Goal: Task Accomplishment & Management: Manage account settings

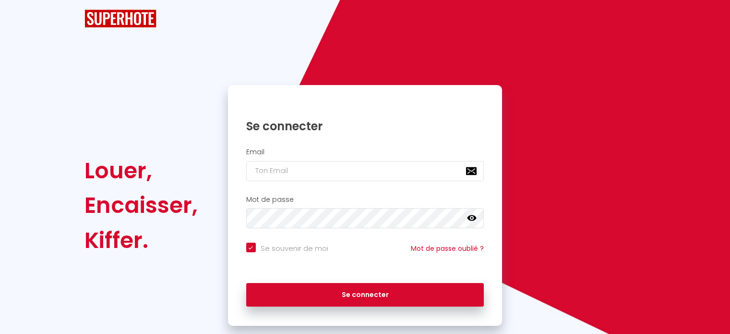
checkbox input "true"
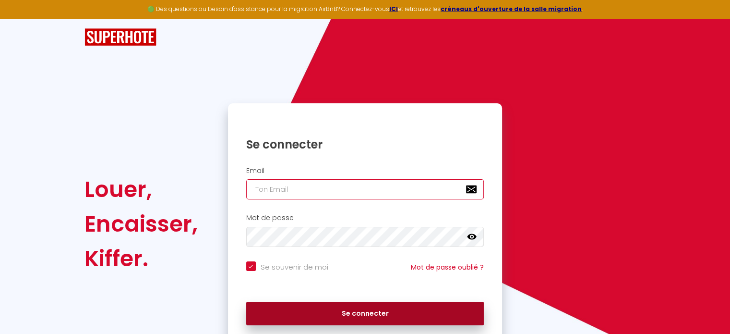
type input "[EMAIL_ADDRESS][DOMAIN_NAME]"
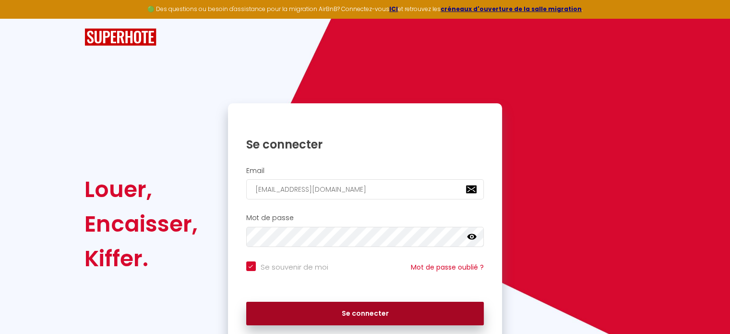
click at [359, 319] on button "Se connecter" at bounding box center [365, 313] width 238 height 24
checkbox input "true"
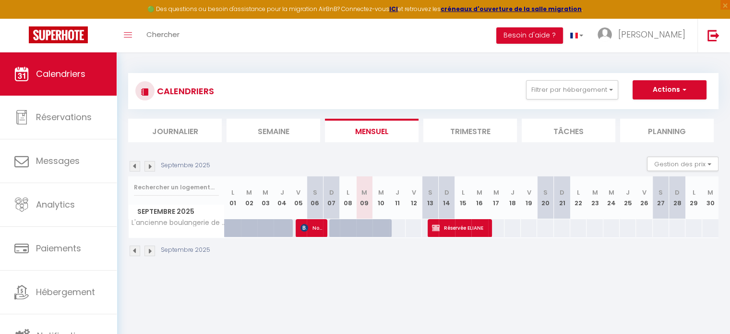
click at [169, 165] on p "Septembre 2025" at bounding box center [185, 165] width 49 height 9
click at [149, 165] on img at bounding box center [149, 166] width 11 height 11
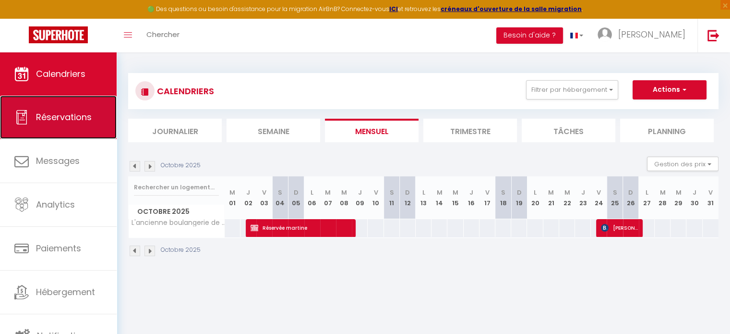
click at [64, 117] on span "Réservations" at bounding box center [64, 117] width 56 height 12
select select "not_cancelled"
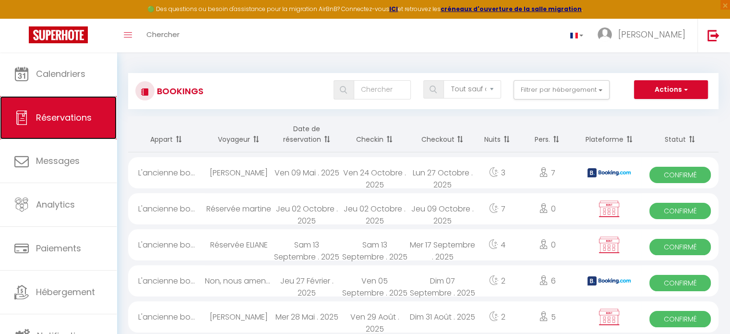
click at [57, 114] on span "Réservations" at bounding box center [64, 117] width 56 height 12
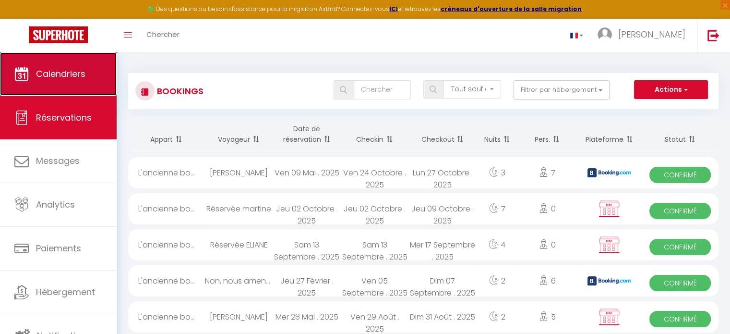
click at [60, 68] on span "Calendriers" at bounding box center [60, 74] width 49 height 12
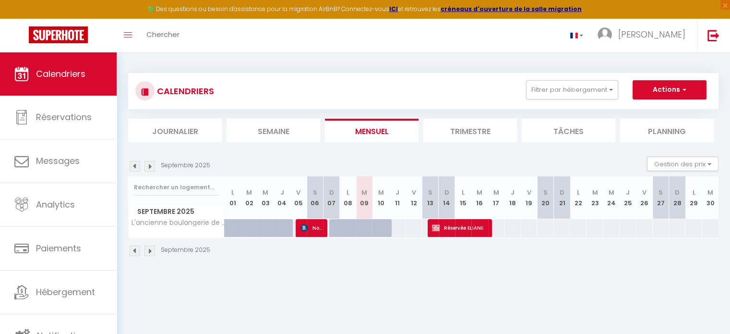
click at [148, 167] on img at bounding box center [149, 166] width 11 height 11
